Goal: Information Seeking & Learning: Learn about a topic

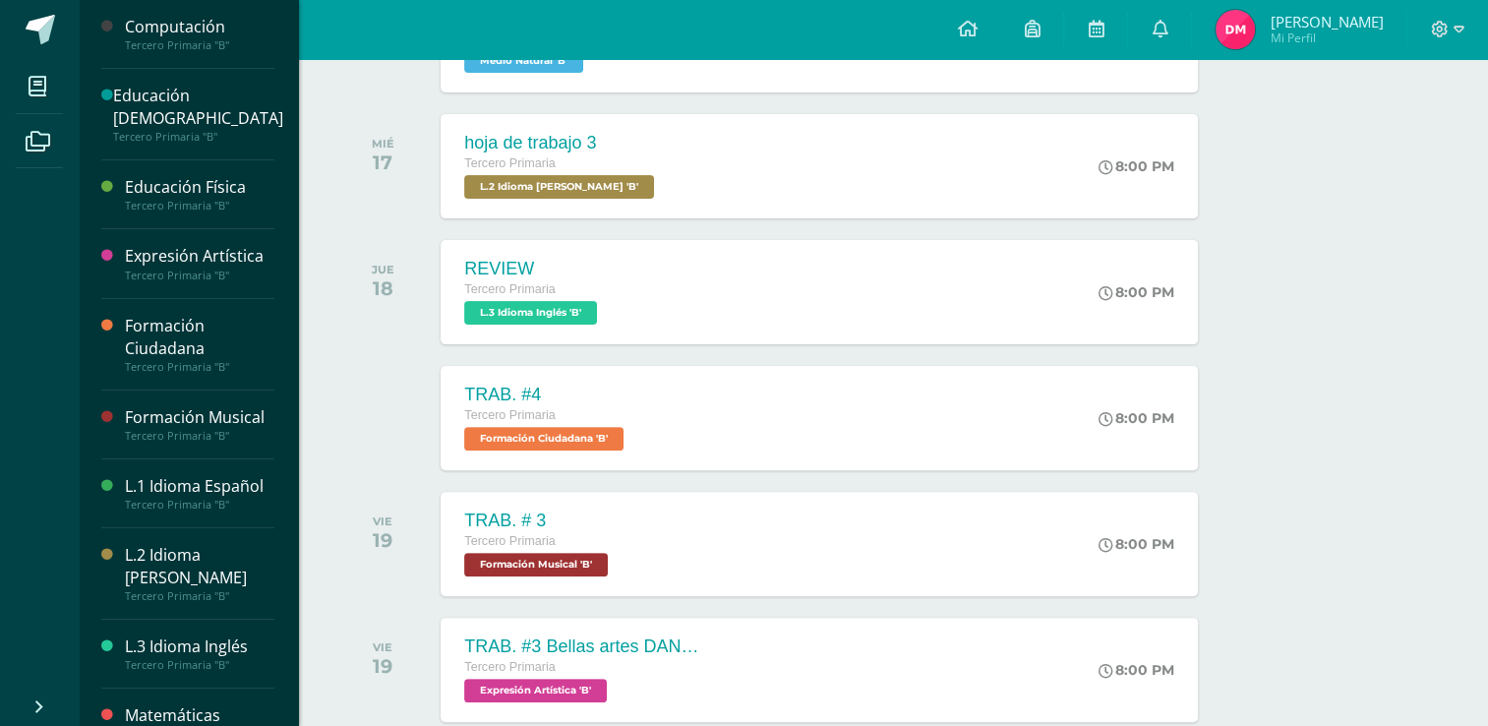
scroll to position [492, 0]
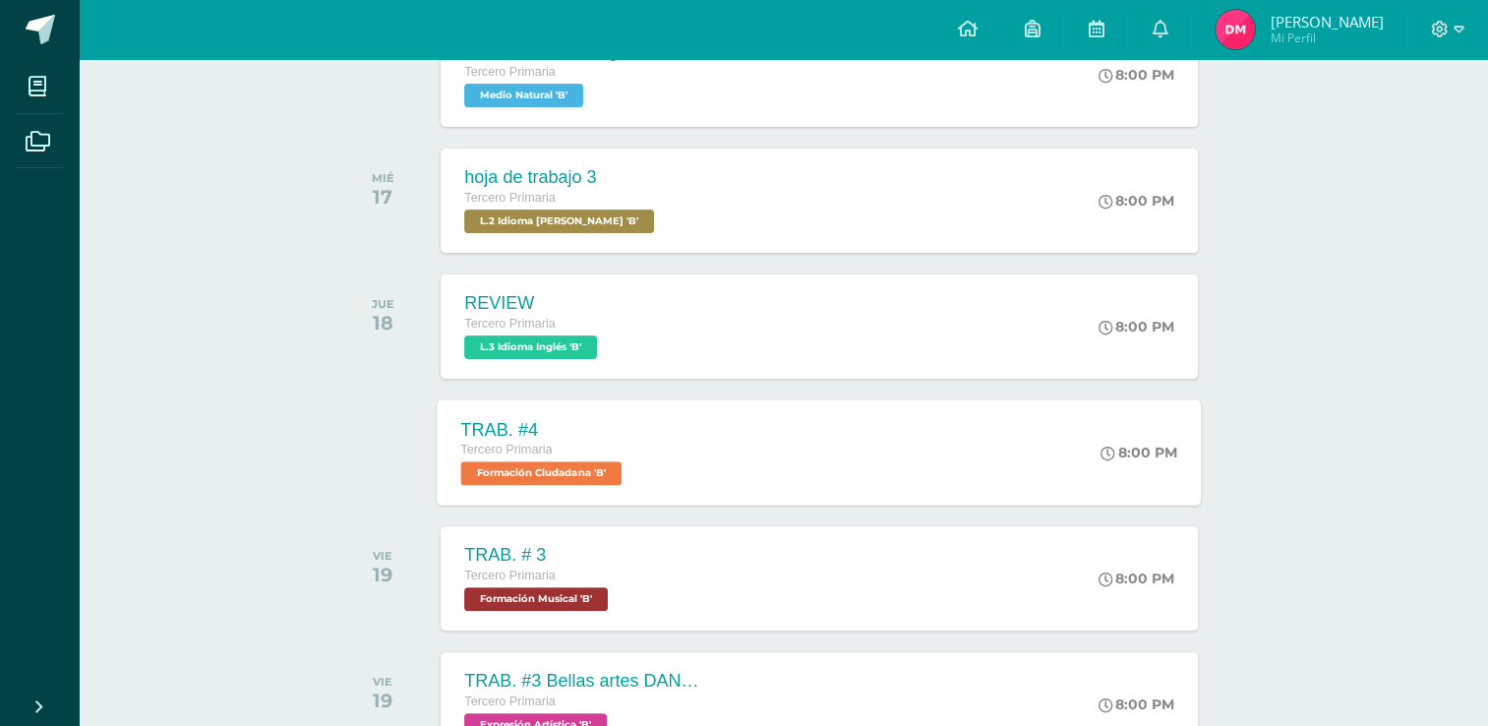
click at [471, 450] on span "Tercero Primaria" at bounding box center [506, 450] width 91 height 14
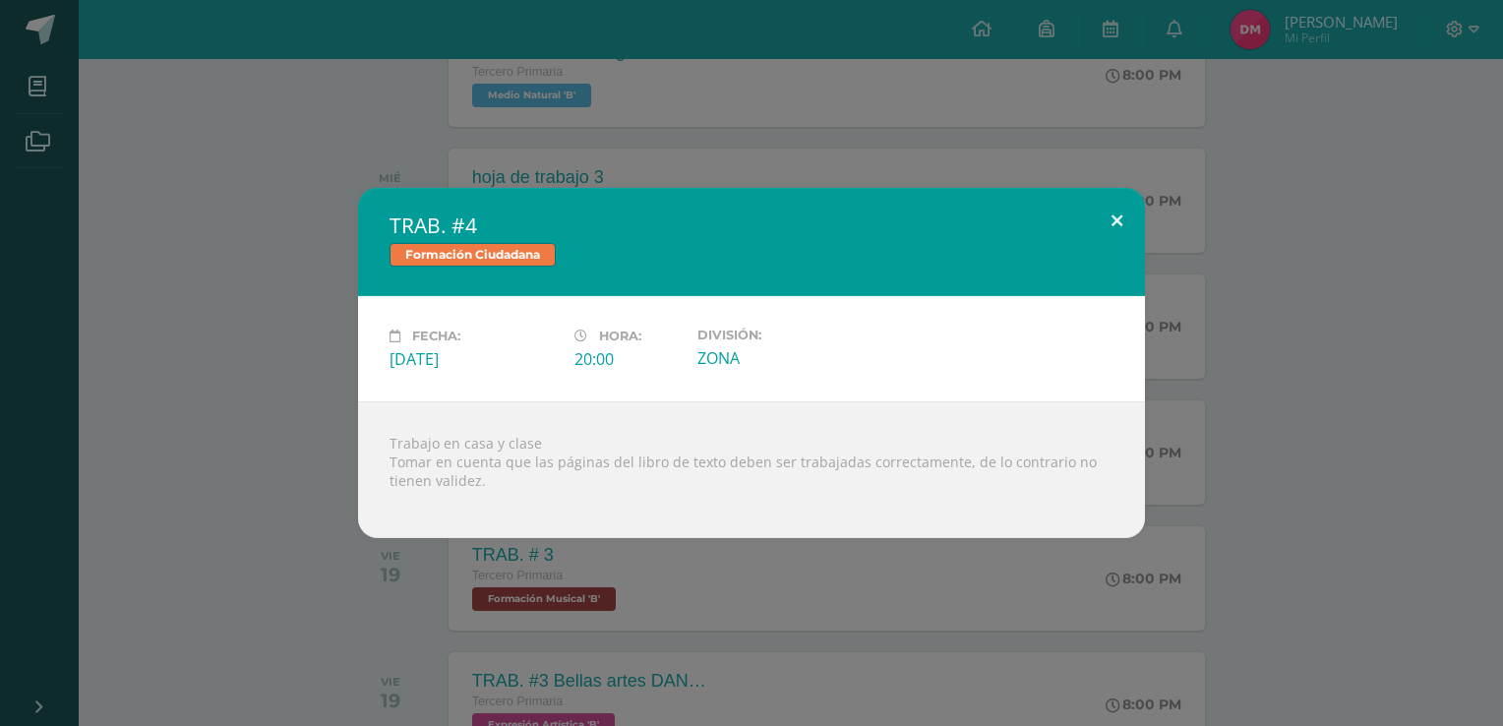
click at [1107, 210] on button at bounding box center [1117, 221] width 56 height 67
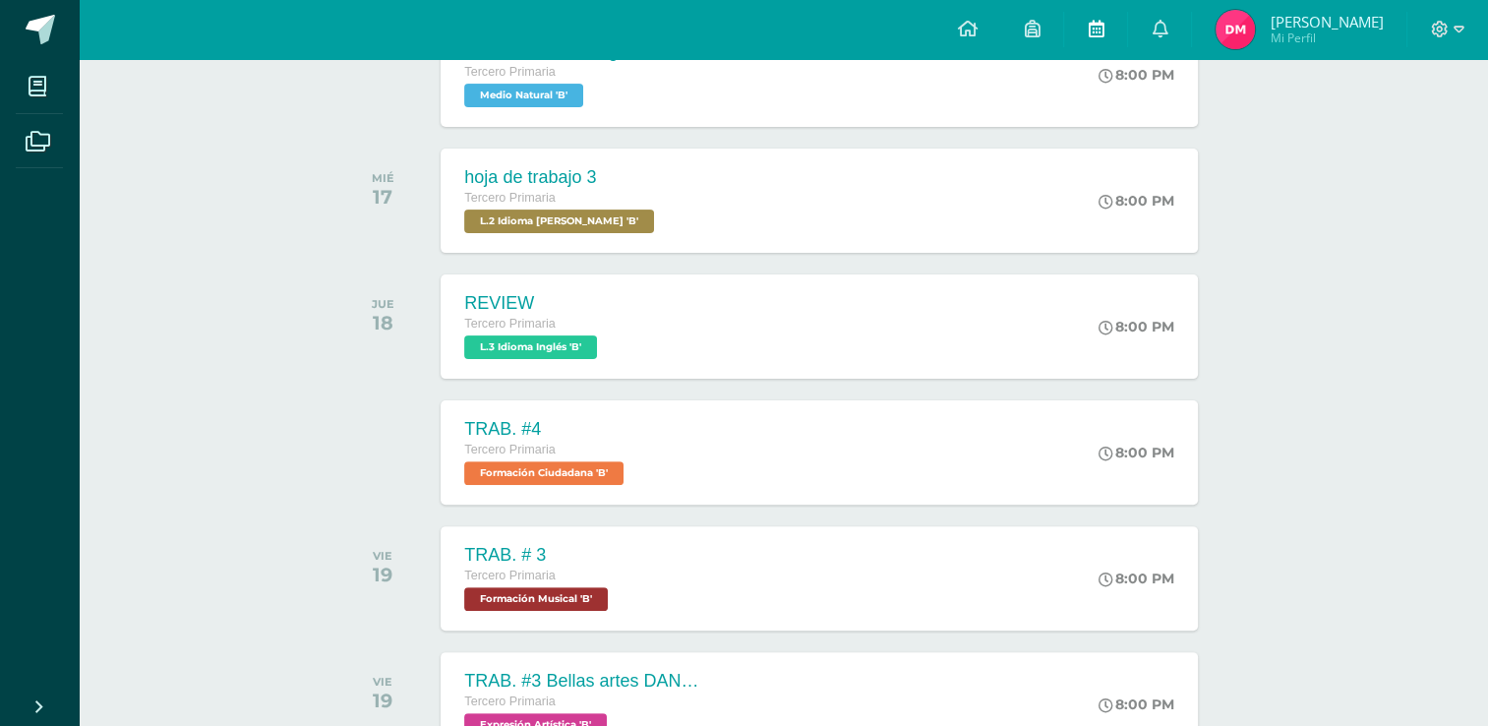
click at [1103, 26] on link at bounding box center [1095, 29] width 63 height 59
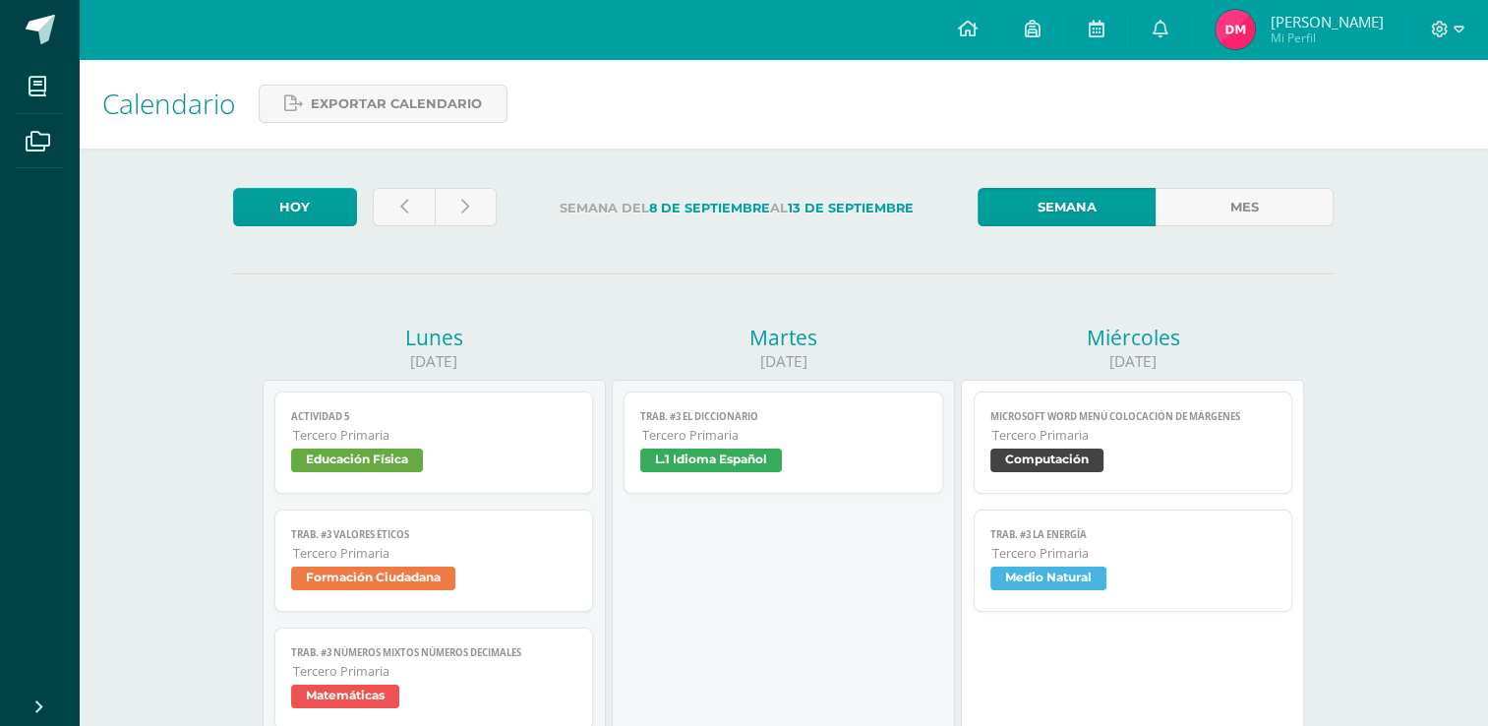
click at [358, 600] on link "TRAB. #3 VALORES ÉTICOS Tercero Primaria Formación Ciudadana" at bounding box center [434, 560] width 320 height 102
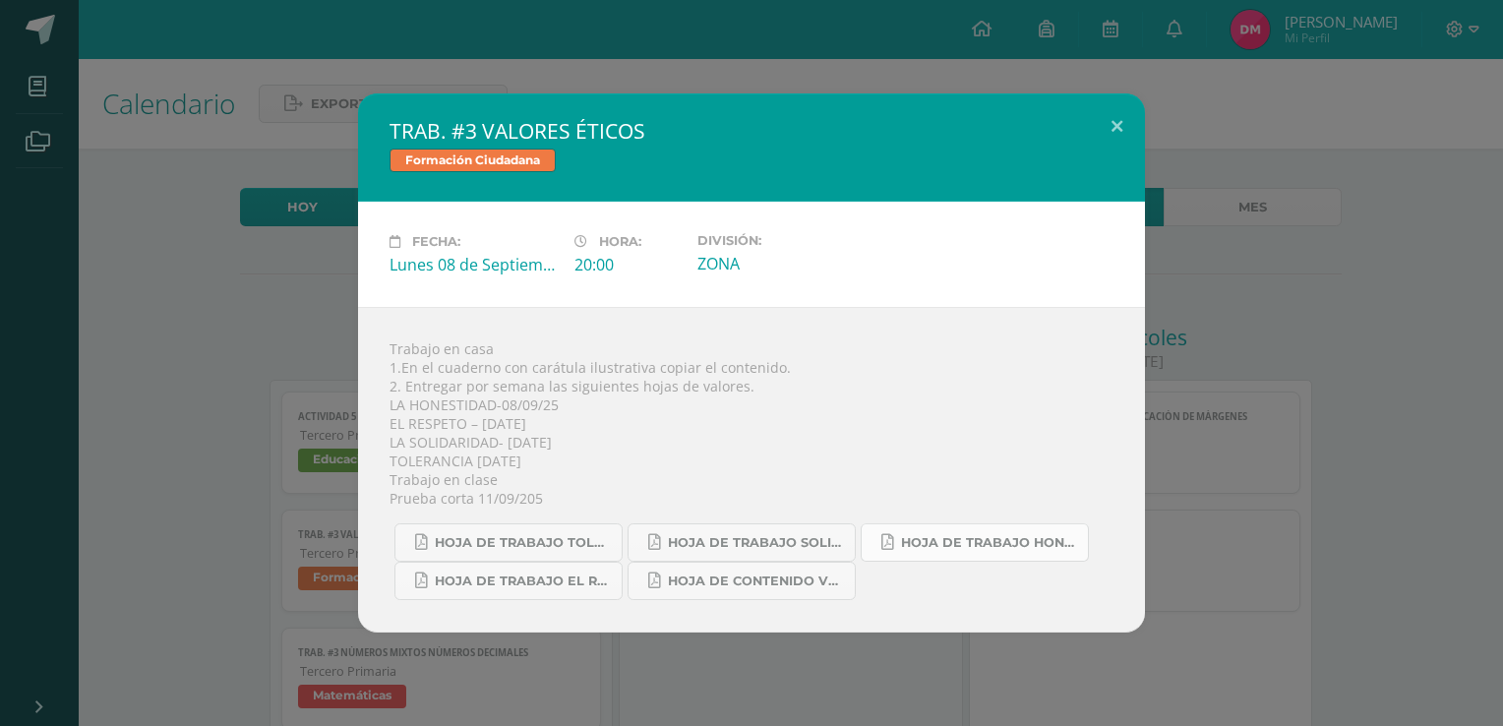
click at [1027, 535] on span "HOJA DE TRABAJO HONESTIDAD.pdf" at bounding box center [989, 543] width 177 height 16
click at [1113, 120] on button at bounding box center [1117, 126] width 56 height 67
